Goal: Task Accomplishment & Management: Manage account settings

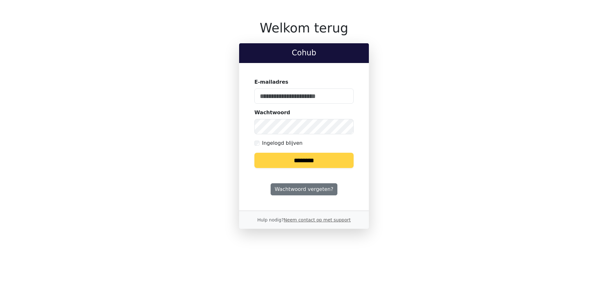
click at [348, 96] on keeper-lock "Open Keeper Popup" at bounding box center [345, 96] width 8 height 8
type input "**********"
click at [315, 166] on input "********" at bounding box center [303, 160] width 99 height 15
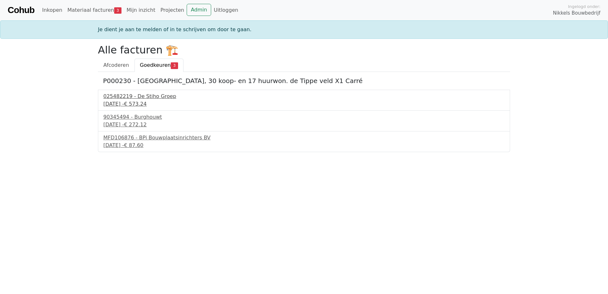
click at [160, 98] on div "025482219 - De Stiho Groep" at bounding box center [303, 96] width 401 height 8
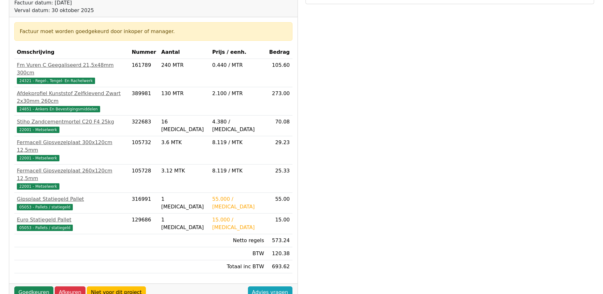
scroll to position [159, 0]
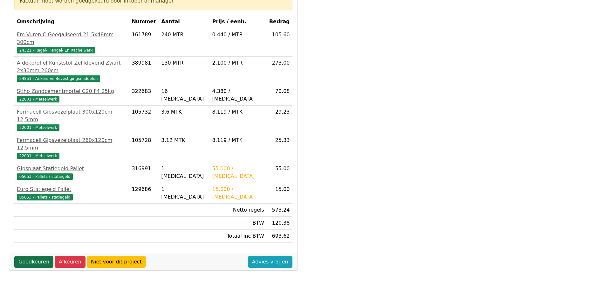
click at [32, 256] on link "Goedkeuren" at bounding box center [33, 262] width 39 height 12
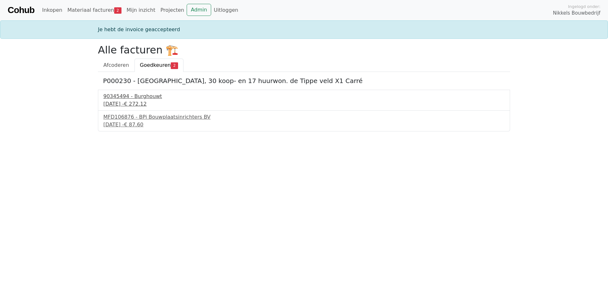
click at [139, 99] on div "90345494 - Burghouwt" at bounding box center [303, 96] width 401 height 8
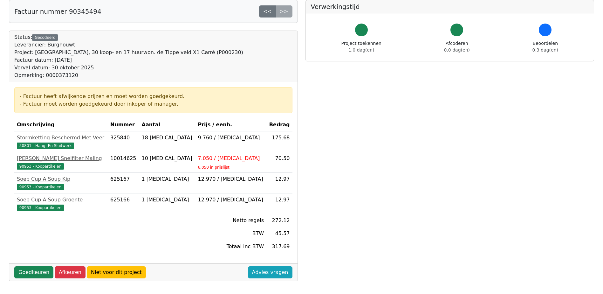
scroll to position [159, 0]
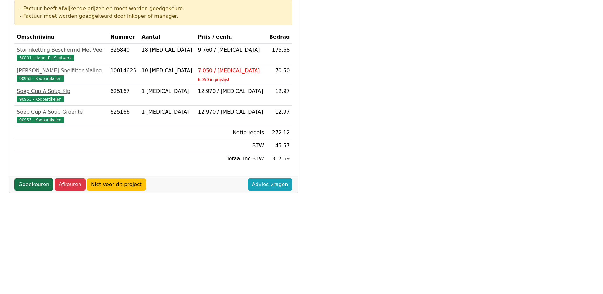
click at [35, 186] on link "Goedkeuren" at bounding box center [33, 184] width 39 height 12
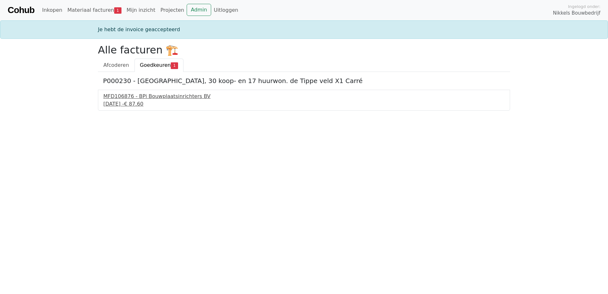
click at [157, 98] on div "MFD106876 - BPi Bouwplaatsinrichters BV" at bounding box center [303, 96] width 401 height 8
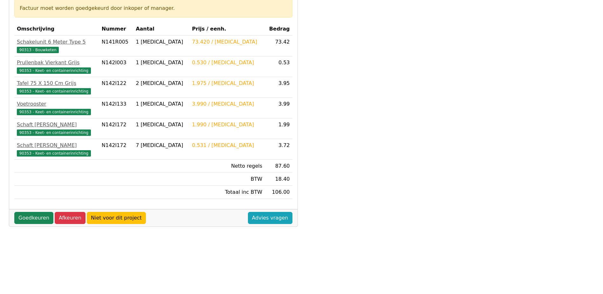
scroll to position [127, 0]
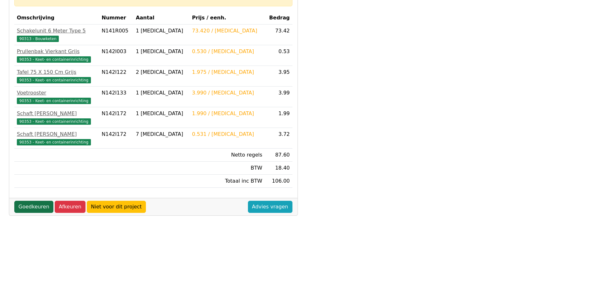
click at [32, 207] on link "Goedkeuren" at bounding box center [33, 207] width 39 height 12
